Goal: Check status: Check status

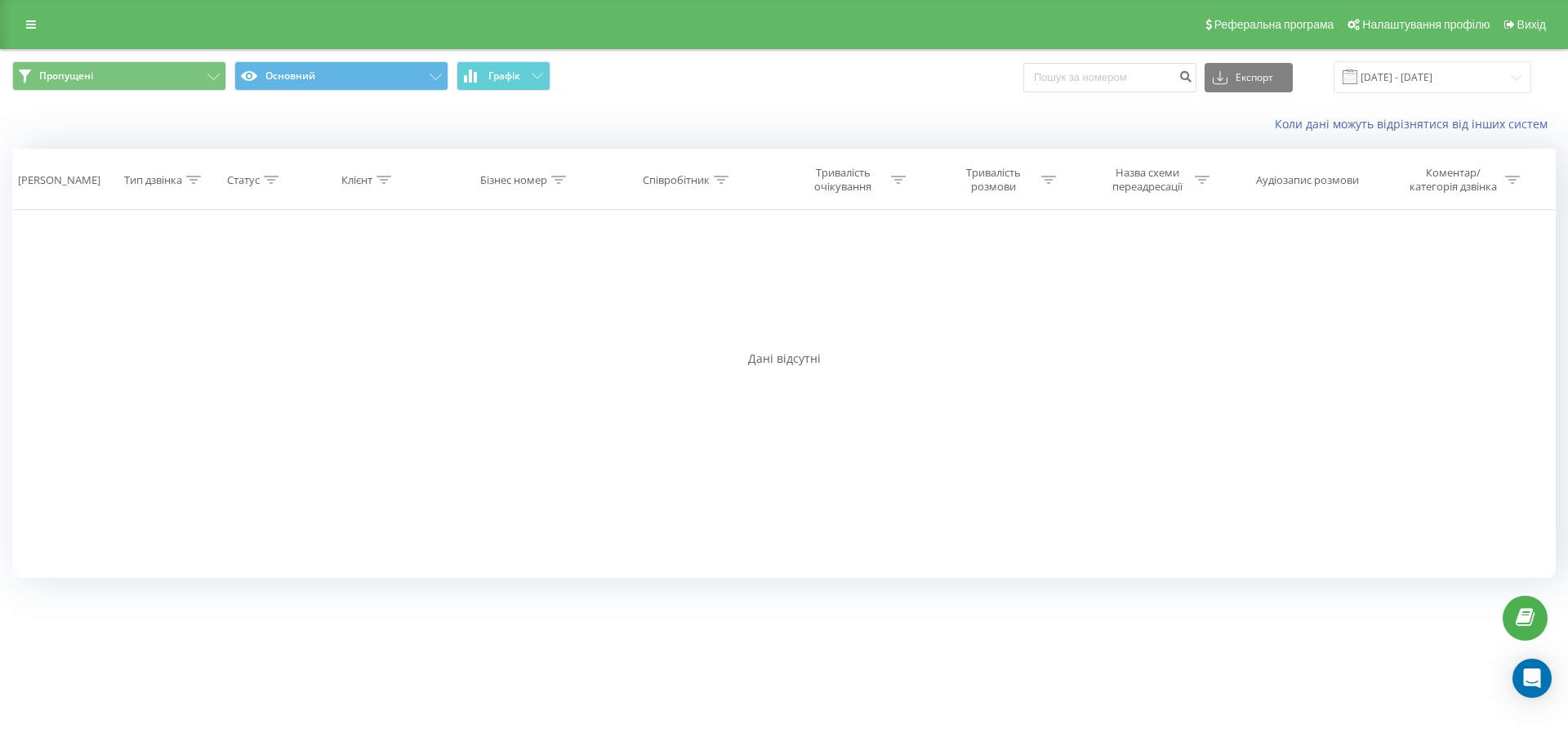
click at [15, 27] on div "Реферальна програма Налаштування профілю Вихід" at bounding box center [784, 24] width 1568 height 49
click at [27, 33] on link at bounding box center [30, 24] width 29 height 22
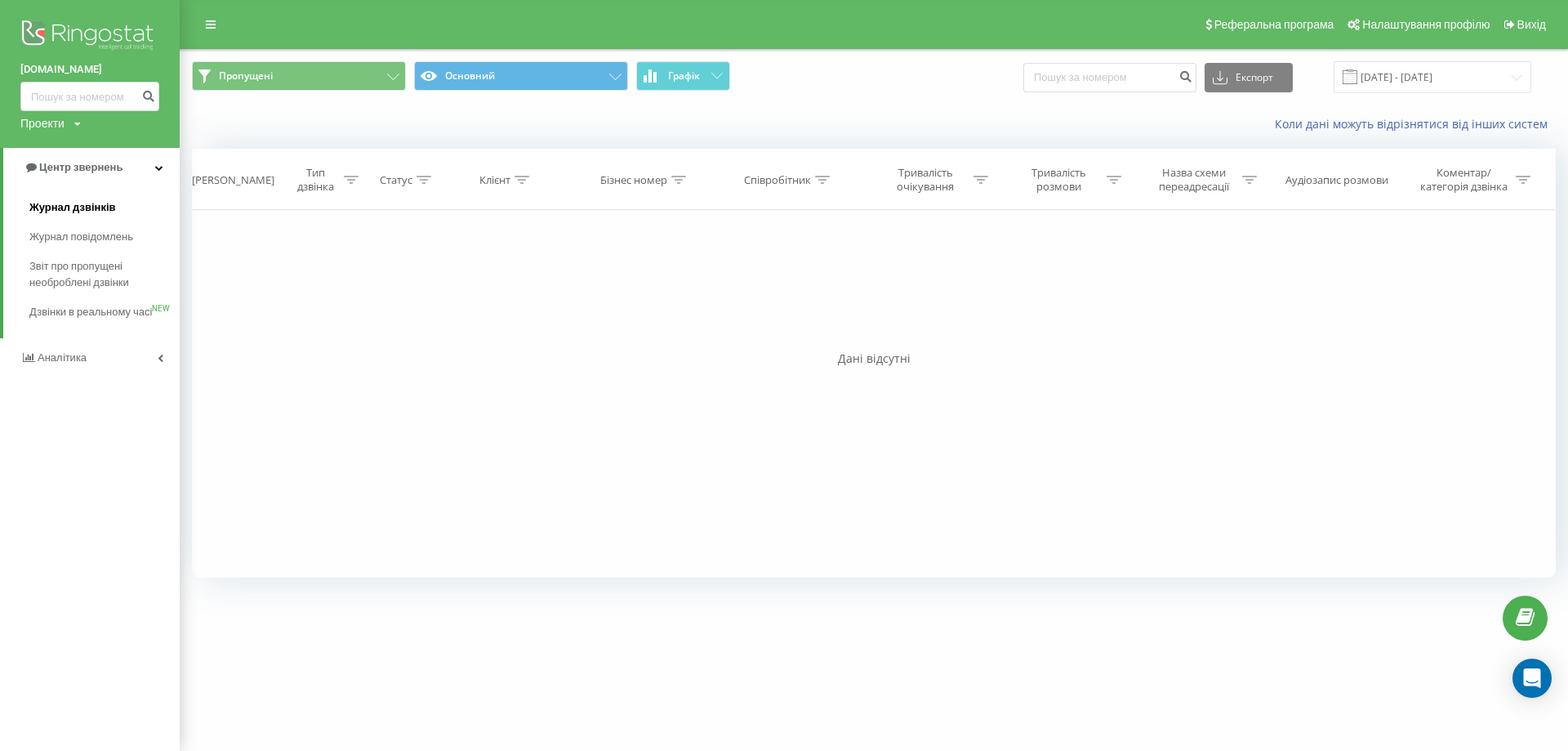
click at [76, 206] on span "Журнал дзвінків" at bounding box center [72, 206] width 87 height 16
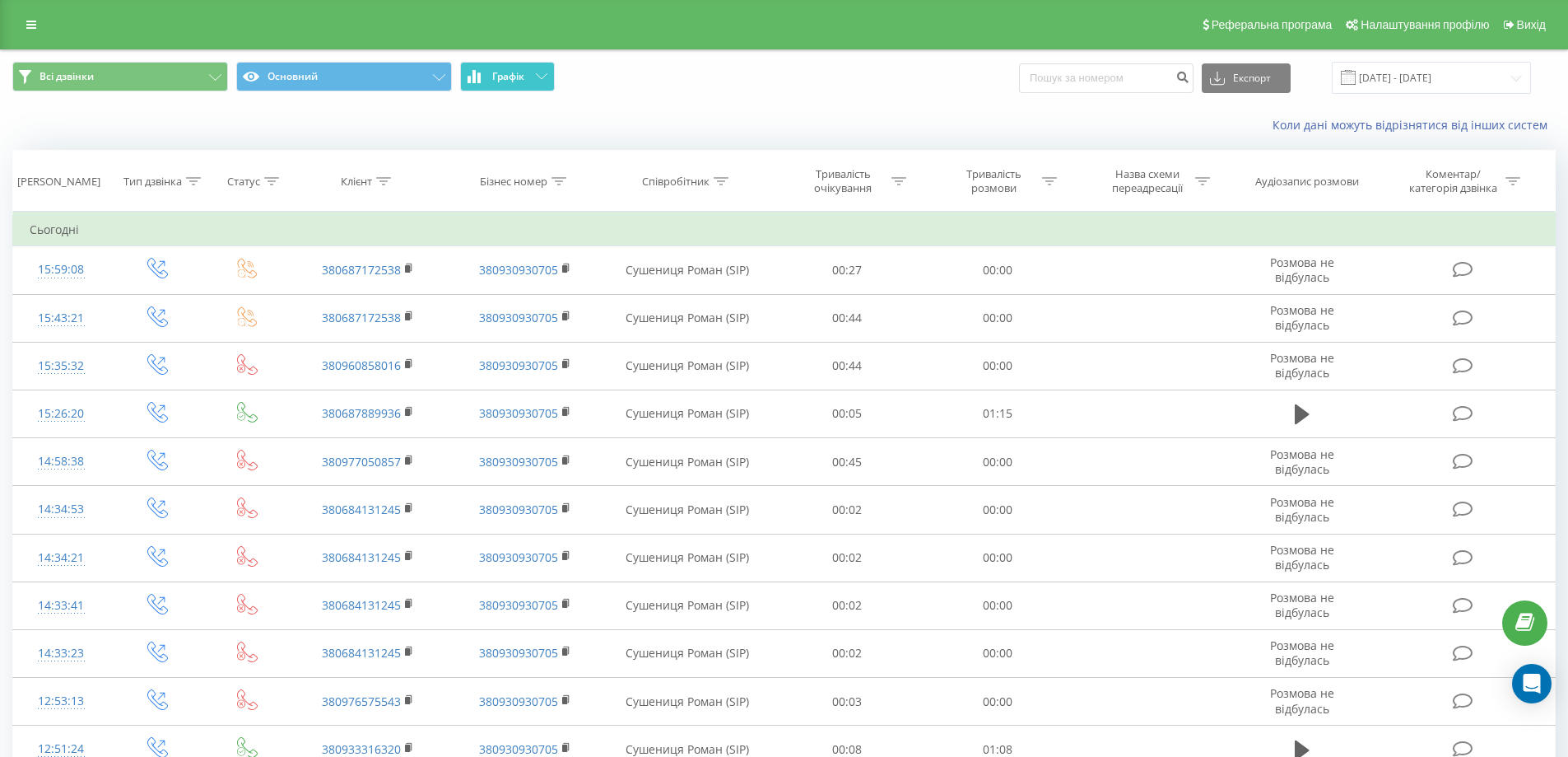
click at [510, 85] on button "Графік" at bounding box center [507, 76] width 95 height 29
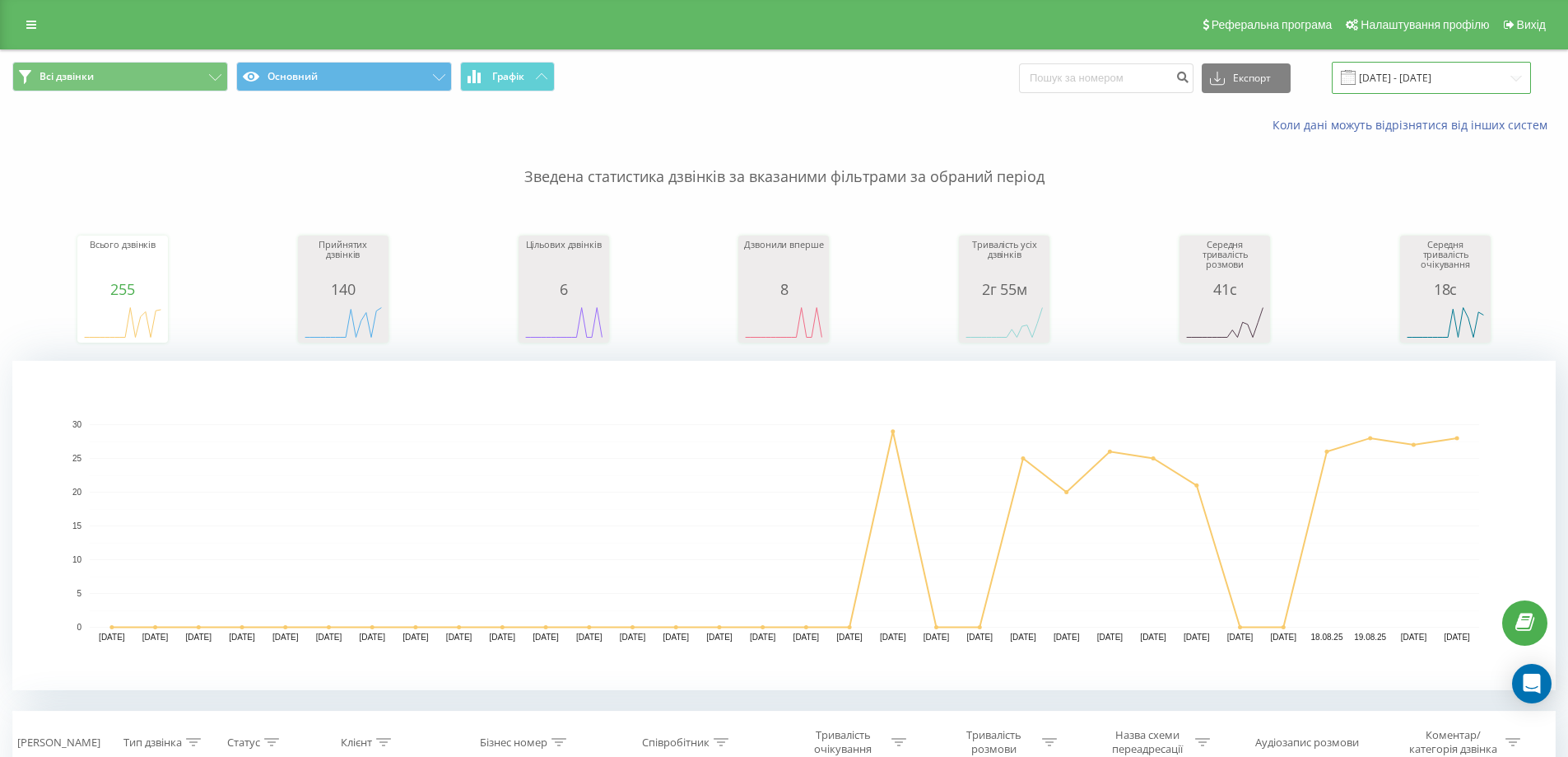
click at [1438, 79] on input "21.07.2025 - 21.08.2025" at bounding box center [1432, 78] width 200 height 32
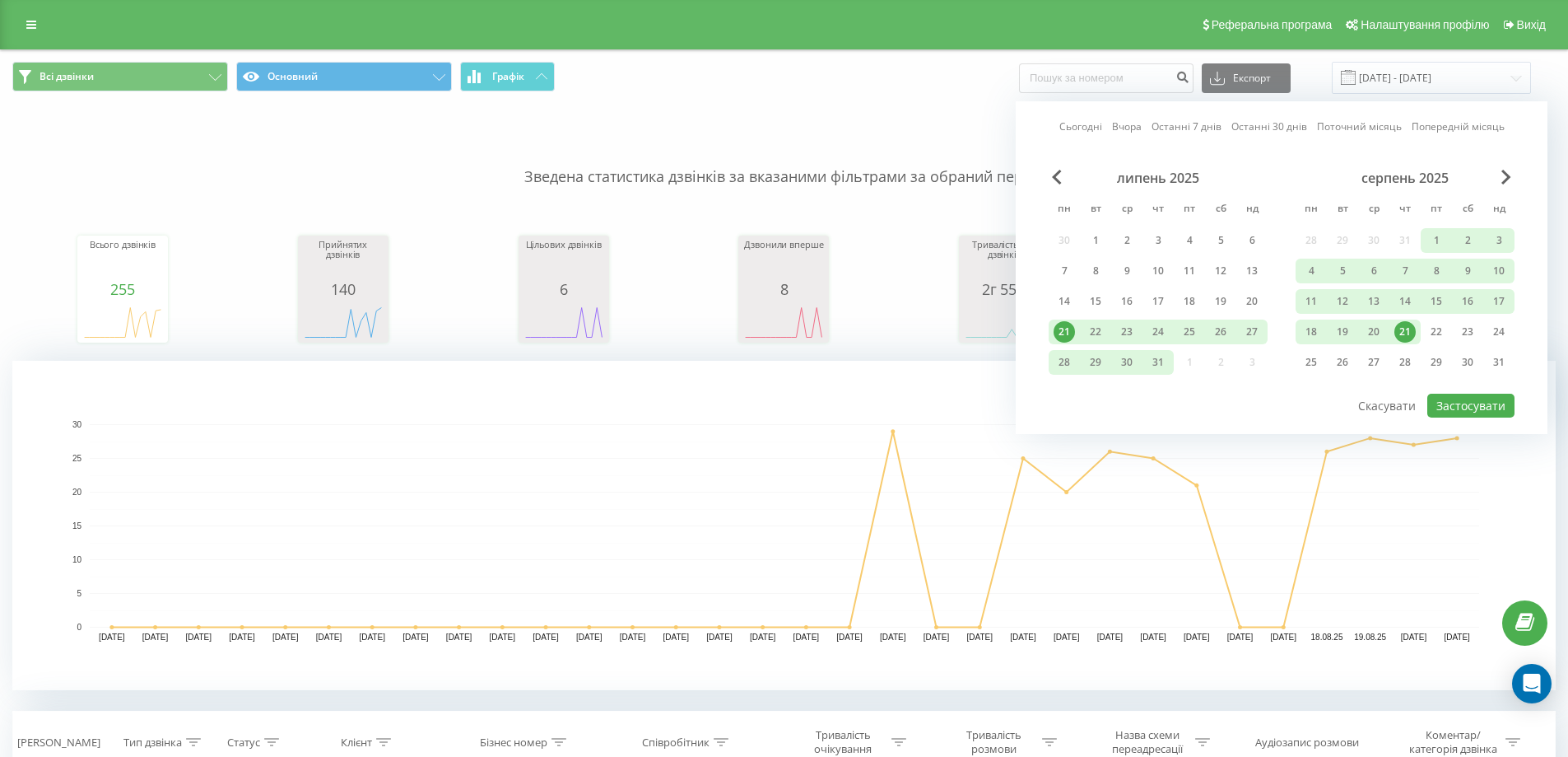
click at [1406, 336] on div "21" at bounding box center [1404, 331] width 22 height 22
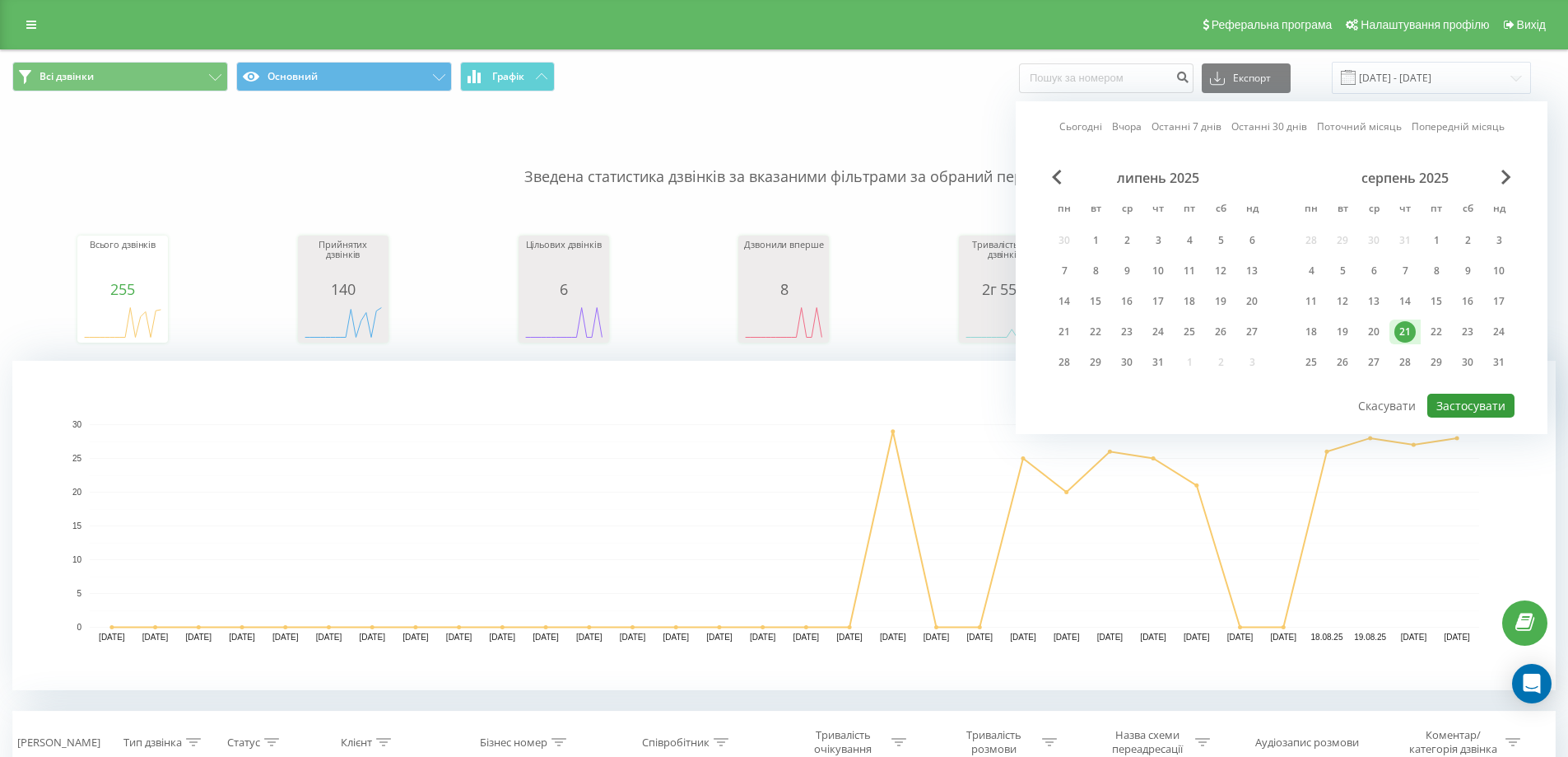
click at [1480, 398] on button "Застосувати" at bounding box center [1470, 405] width 88 height 24
type input "[DATE] - [DATE]"
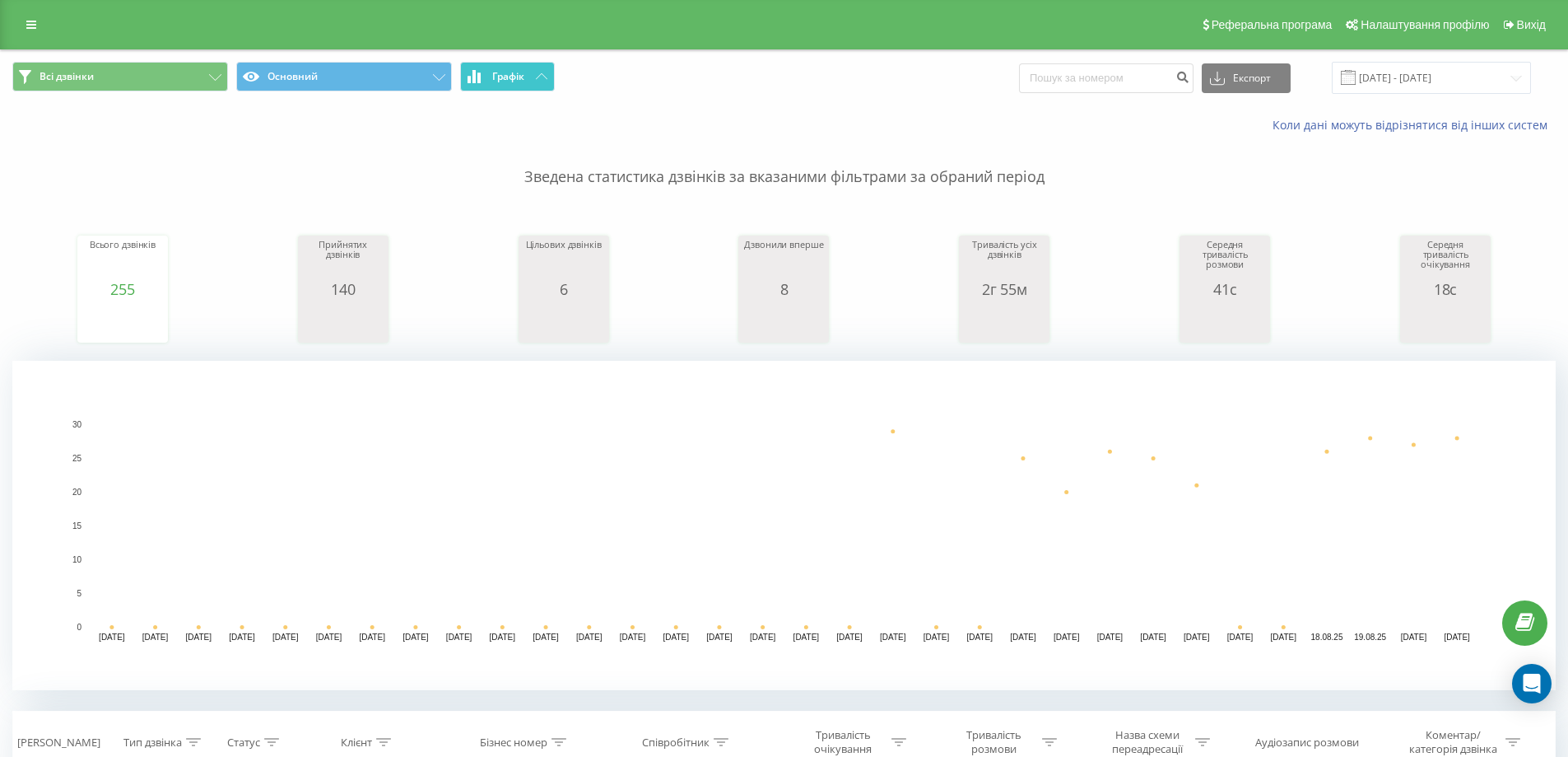
click at [528, 82] on button "Графік" at bounding box center [507, 76] width 95 height 29
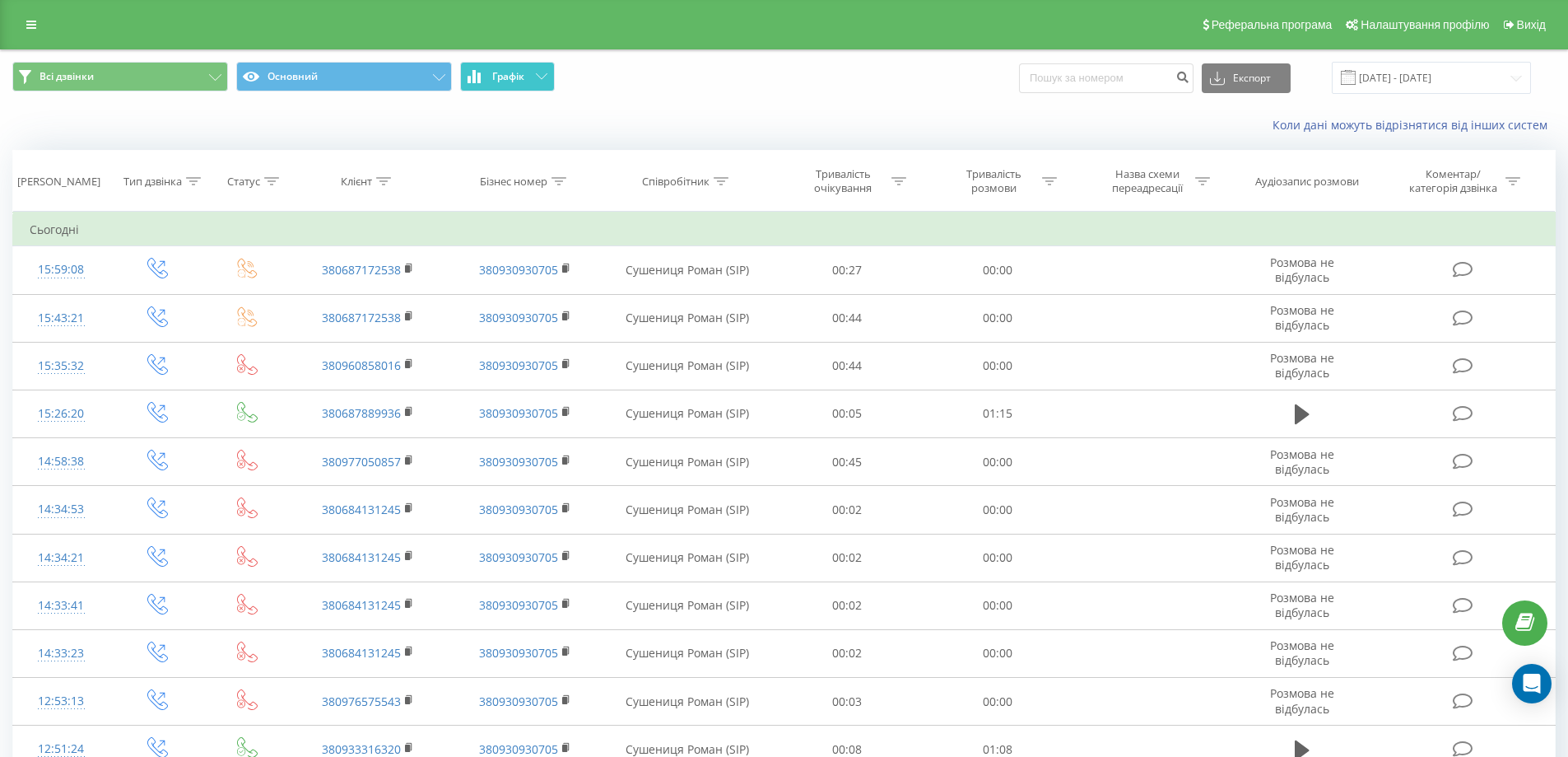
click at [528, 72] on button "Графік" at bounding box center [507, 76] width 95 height 29
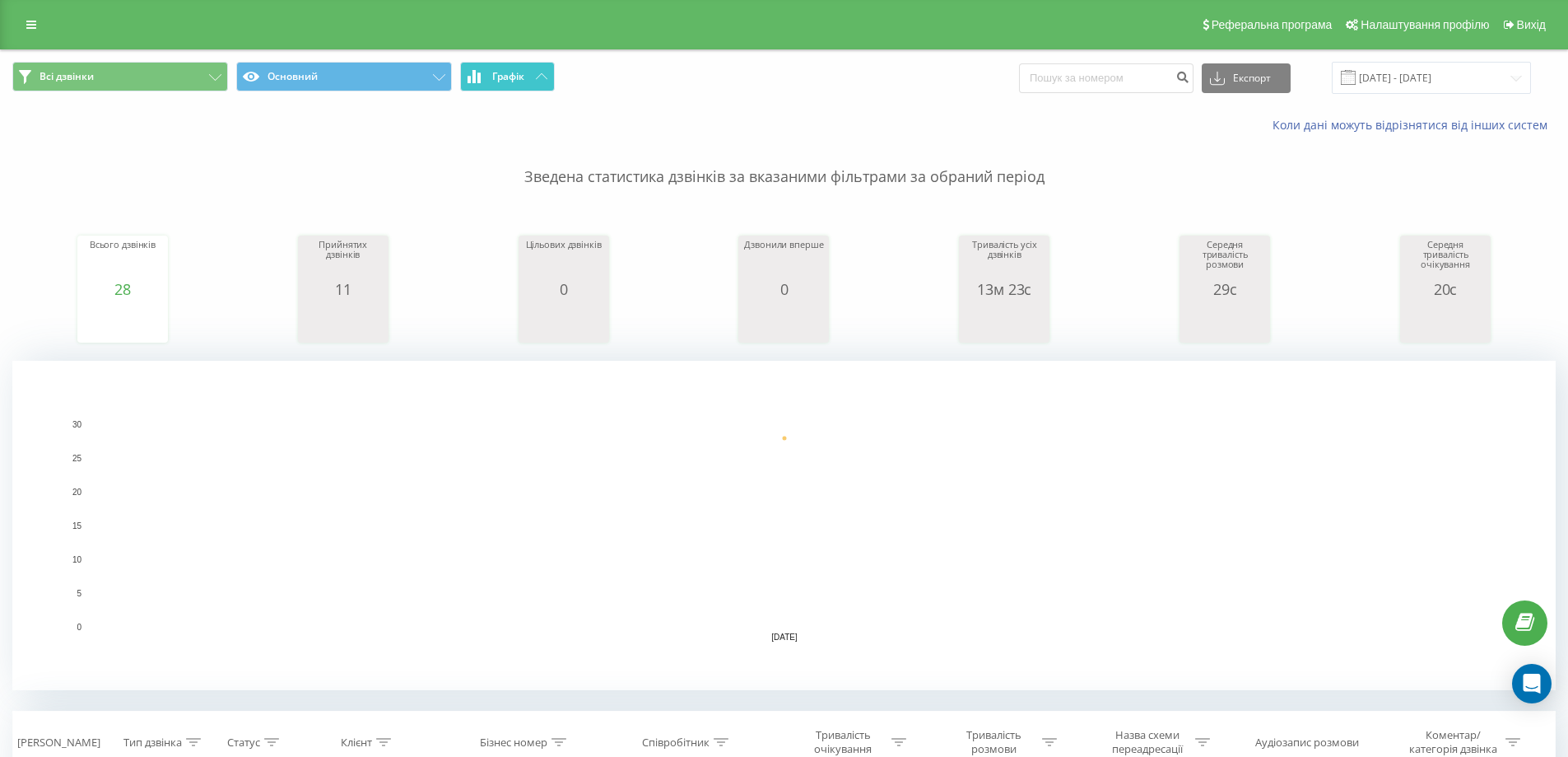
click at [528, 72] on button "Графік" at bounding box center [507, 76] width 95 height 29
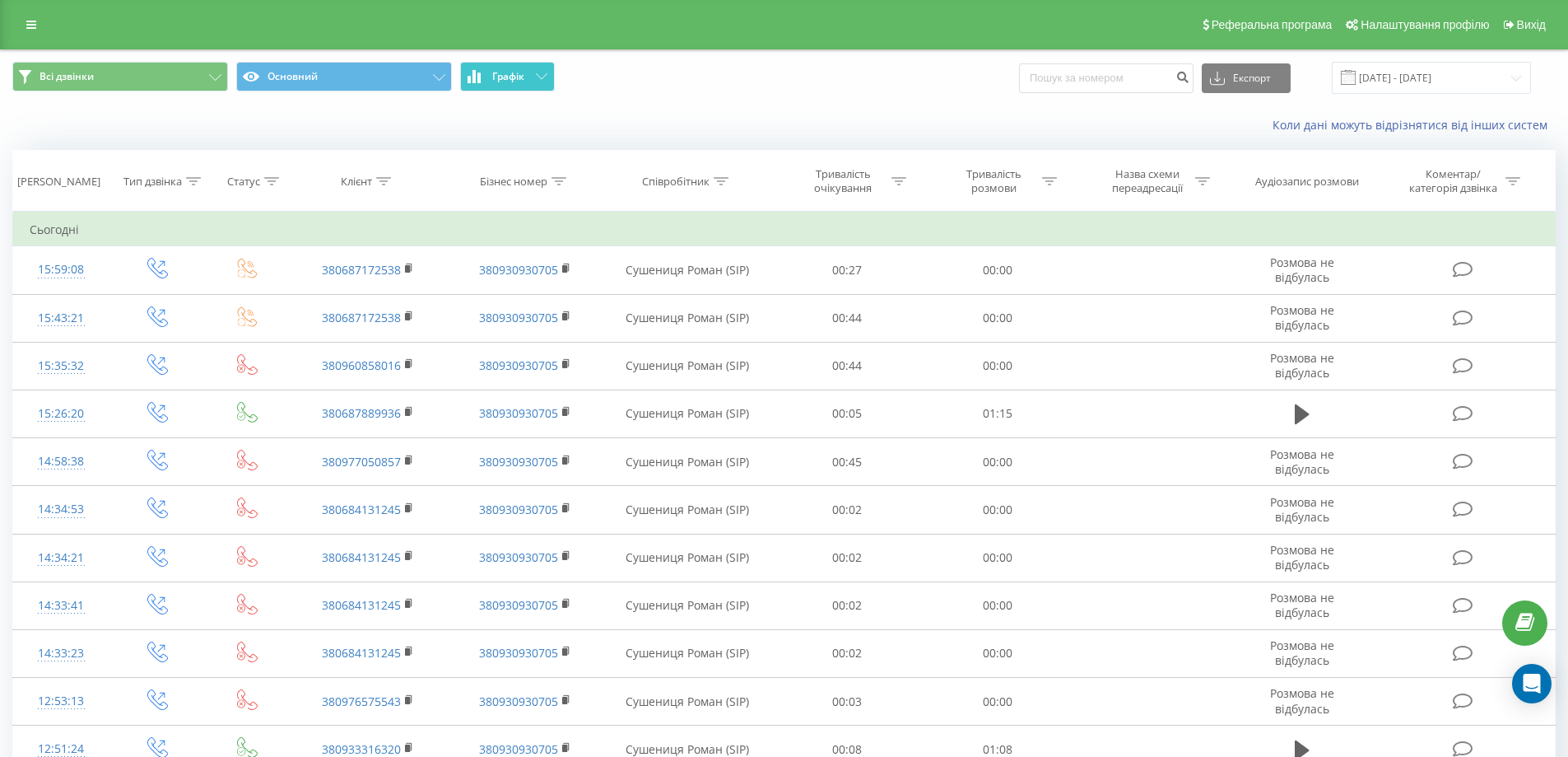
click at [478, 73] on icon at bounding box center [478, 77] width 3 height 10
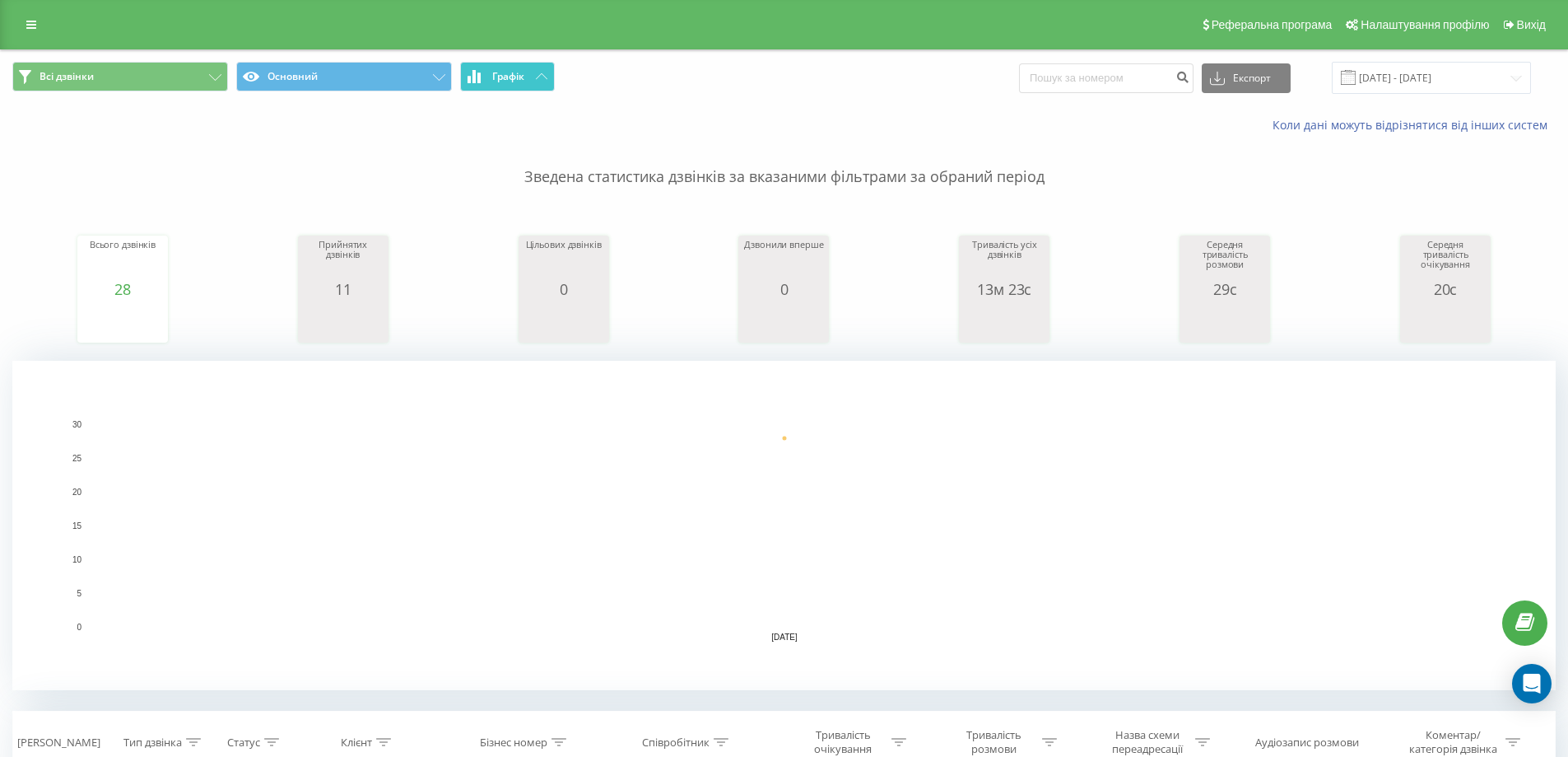
click at [505, 82] on span "Графік" at bounding box center [508, 76] width 32 height 11
